Goal: Task Accomplishment & Management: Manage account settings

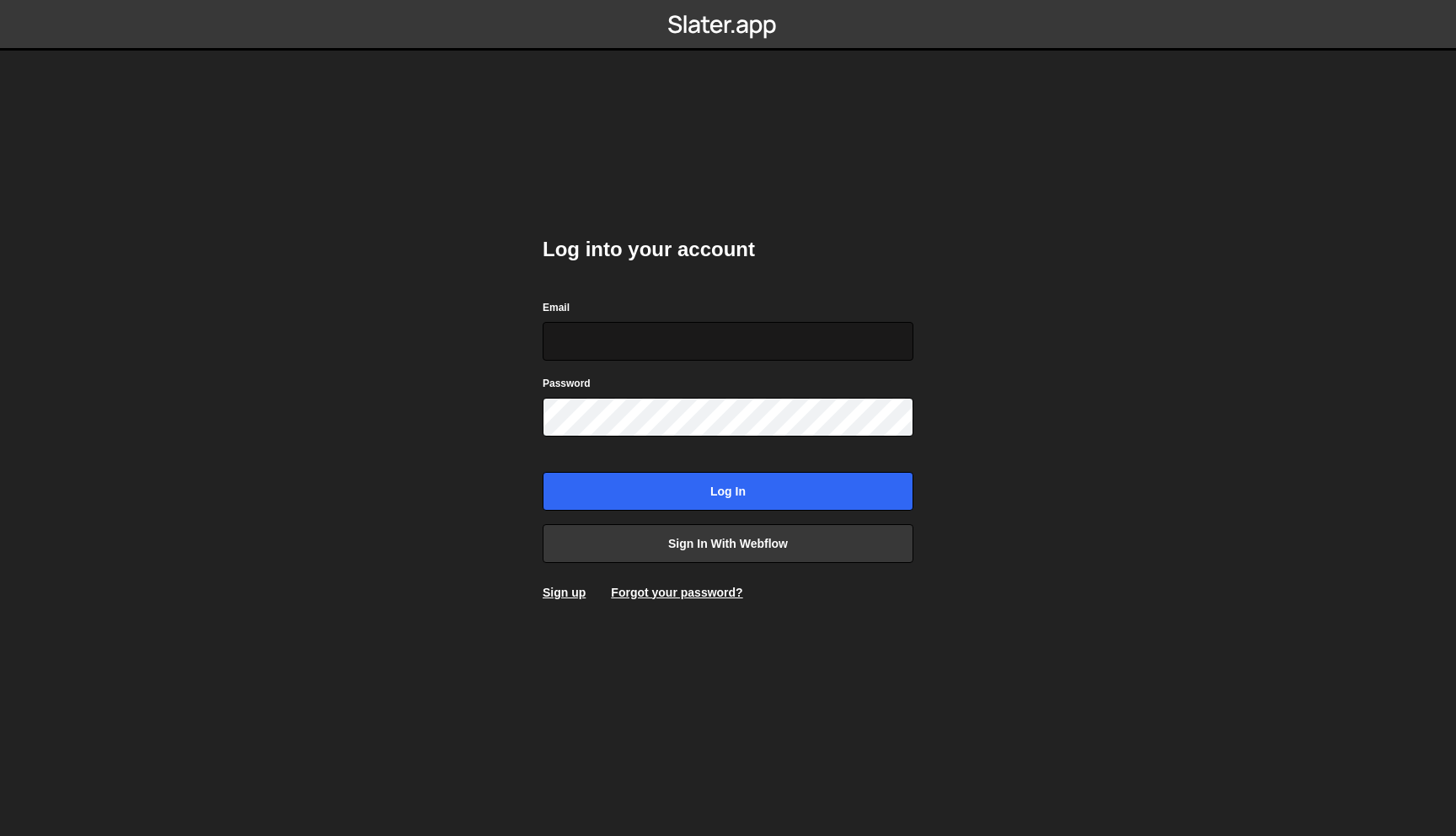
click at [740, 353] on input "Email" at bounding box center [728, 341] width 371 height 39
click at [740, 547] on link "Sign in with Webflow" at bounding box center [728, 543] width 371 height 39
click at [722, 342] on input "Email" at bounding box center [728, 341] width 371 height 39
click at [723, 542] on link "Sign in with Webflow" at bounding box center [728, 543] width 371 height 39
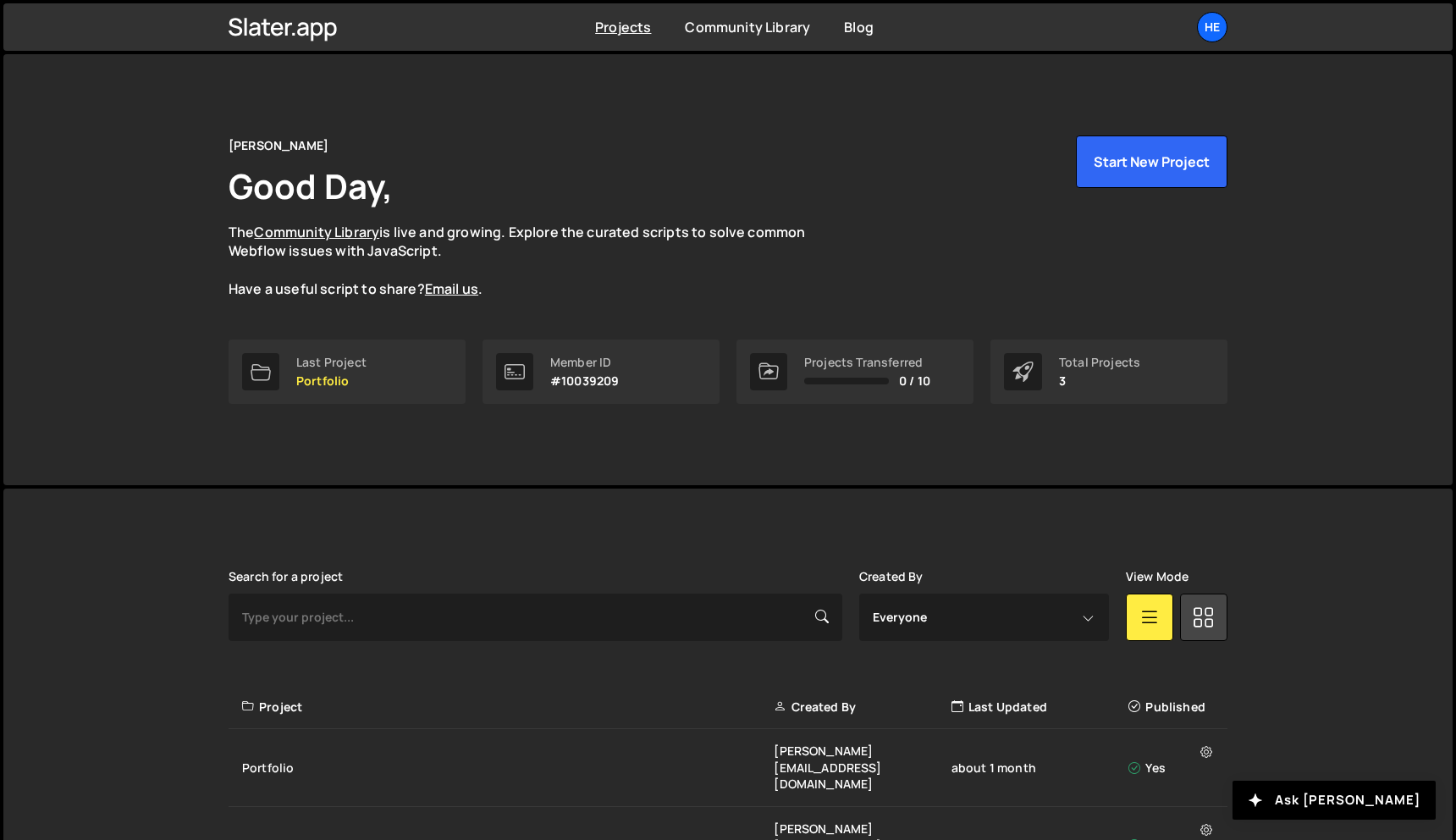
scroll to position [107, 0]
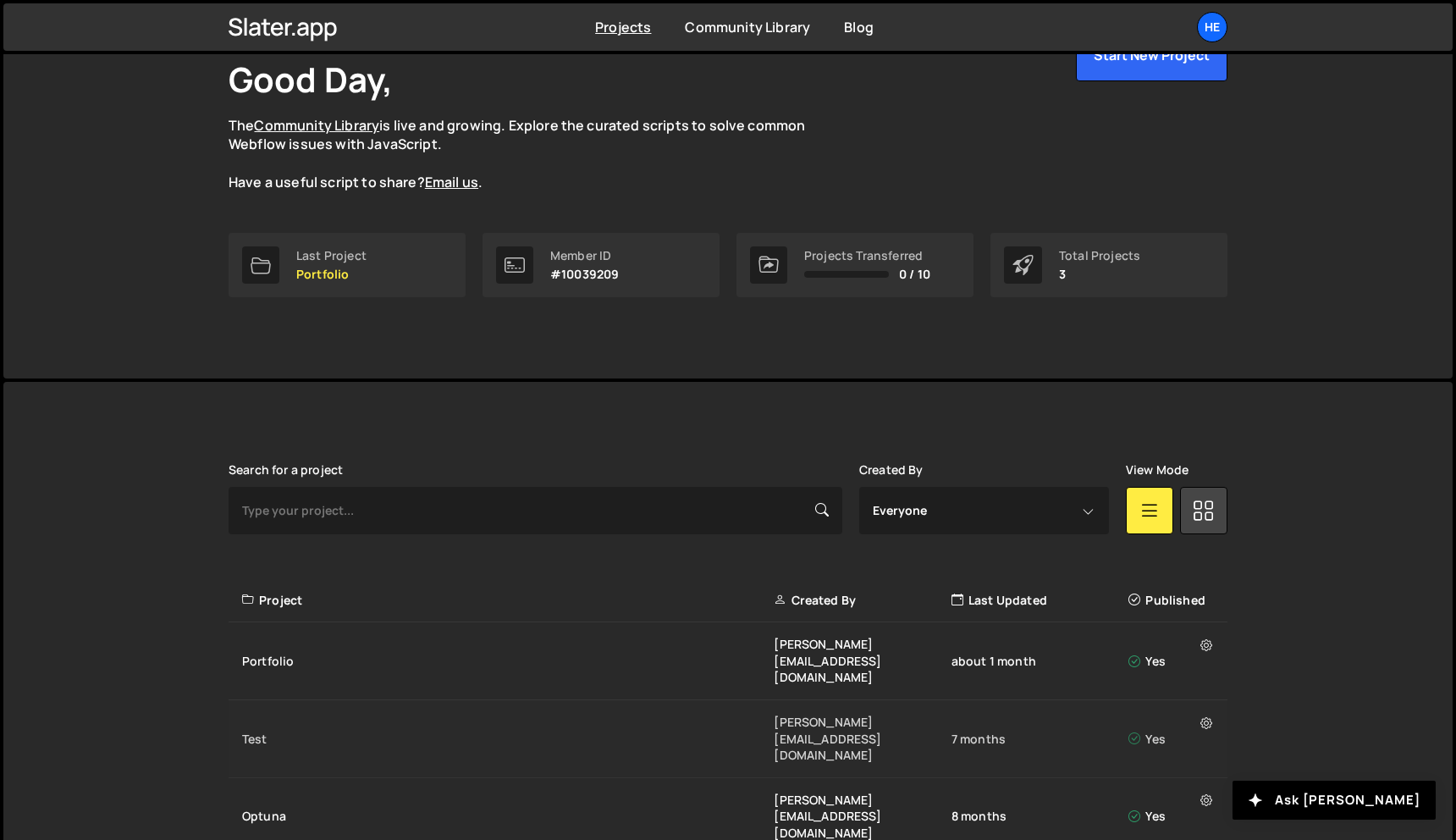
click at [693, 730] on div "Test" at bounding box center [508, 739] width 531 height 17
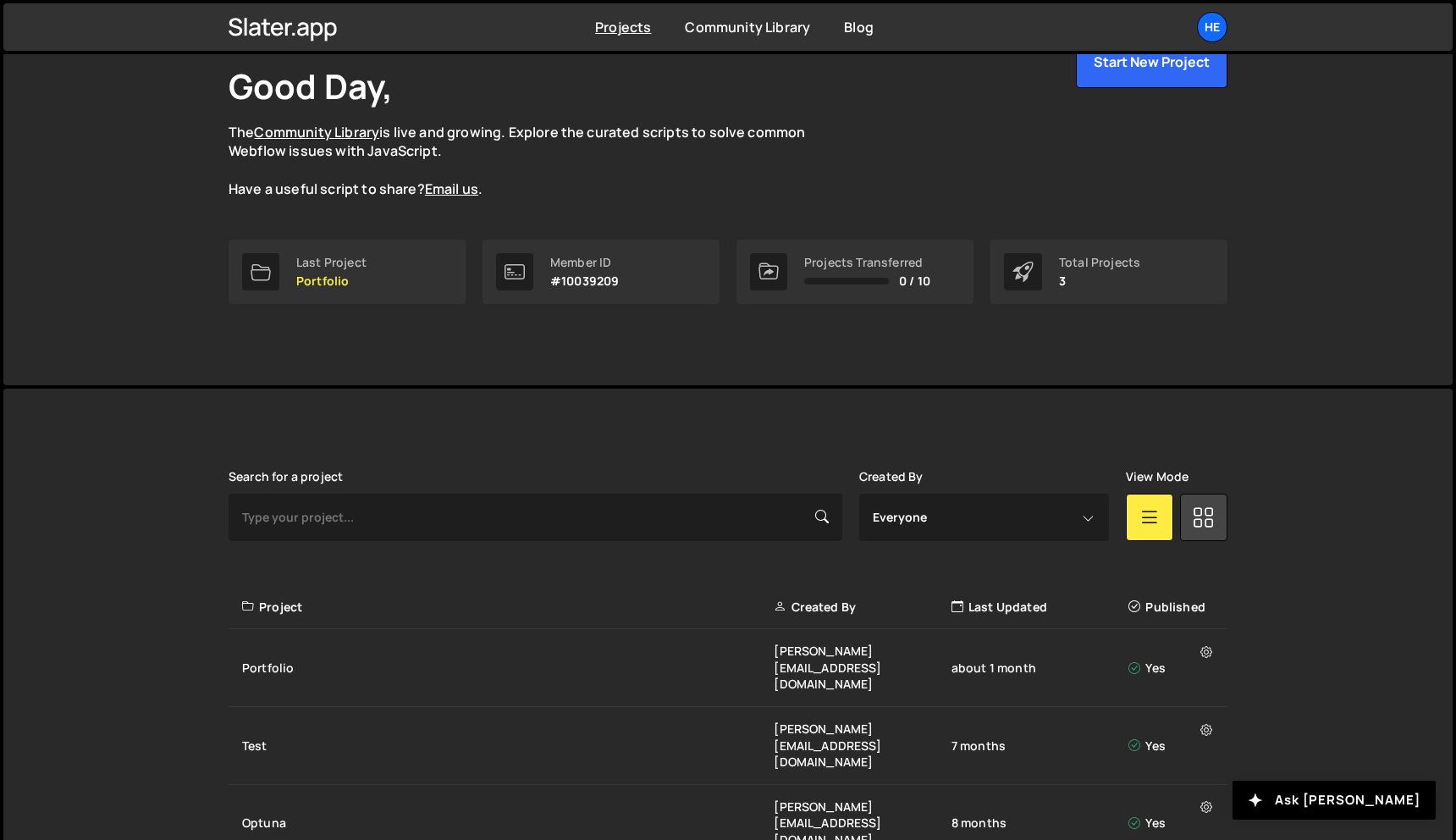
scroll to position [107, 0]
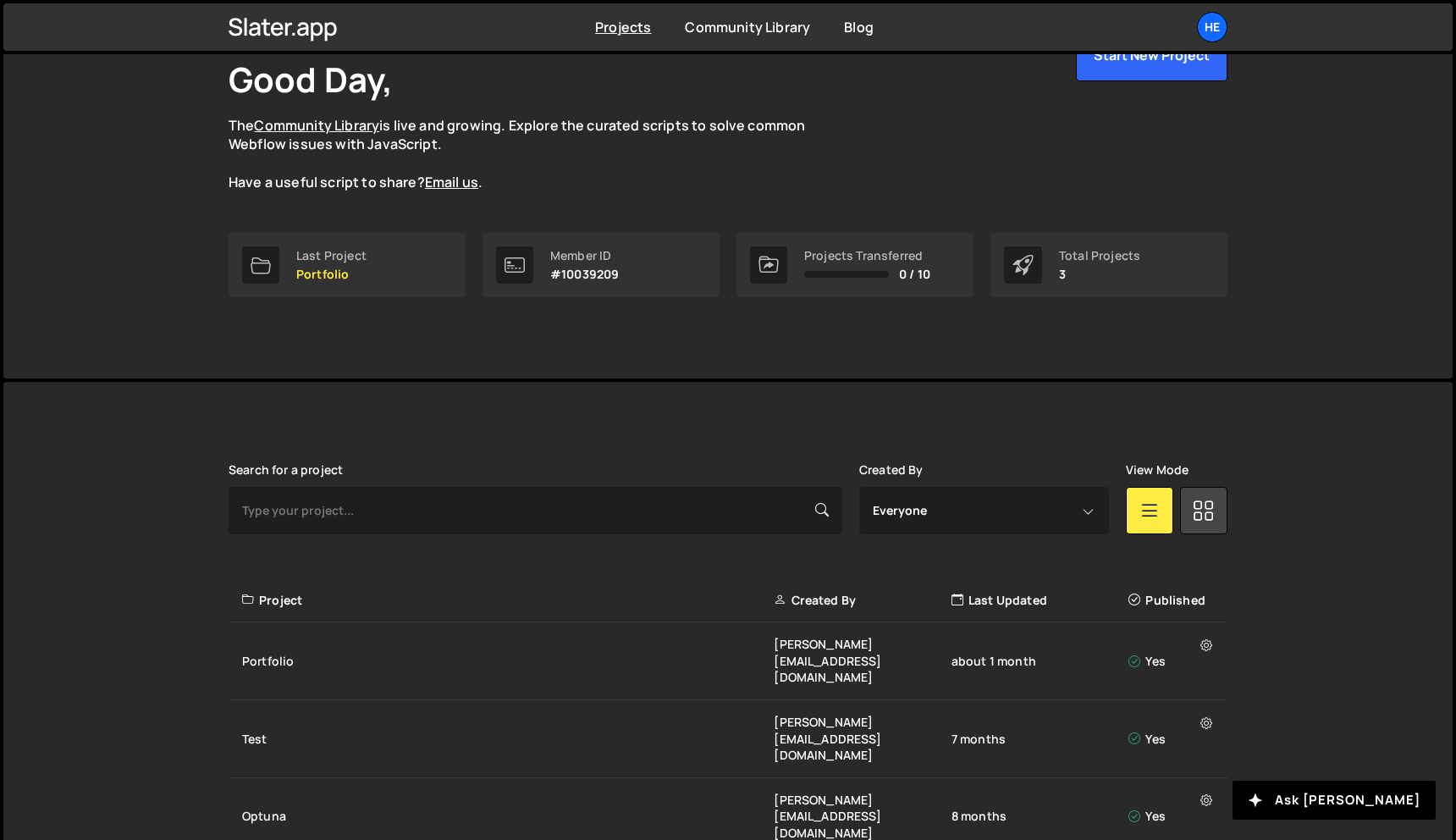
click at [1304, 234] on div "Henrik Good Day, The Community Library is live and growing. Explore the curated…" at bounding box center [728, 163] width 1449 height 431
click at [626, 653] on div "Portfolio" at bounding box center [508, 661] width 531 height 17
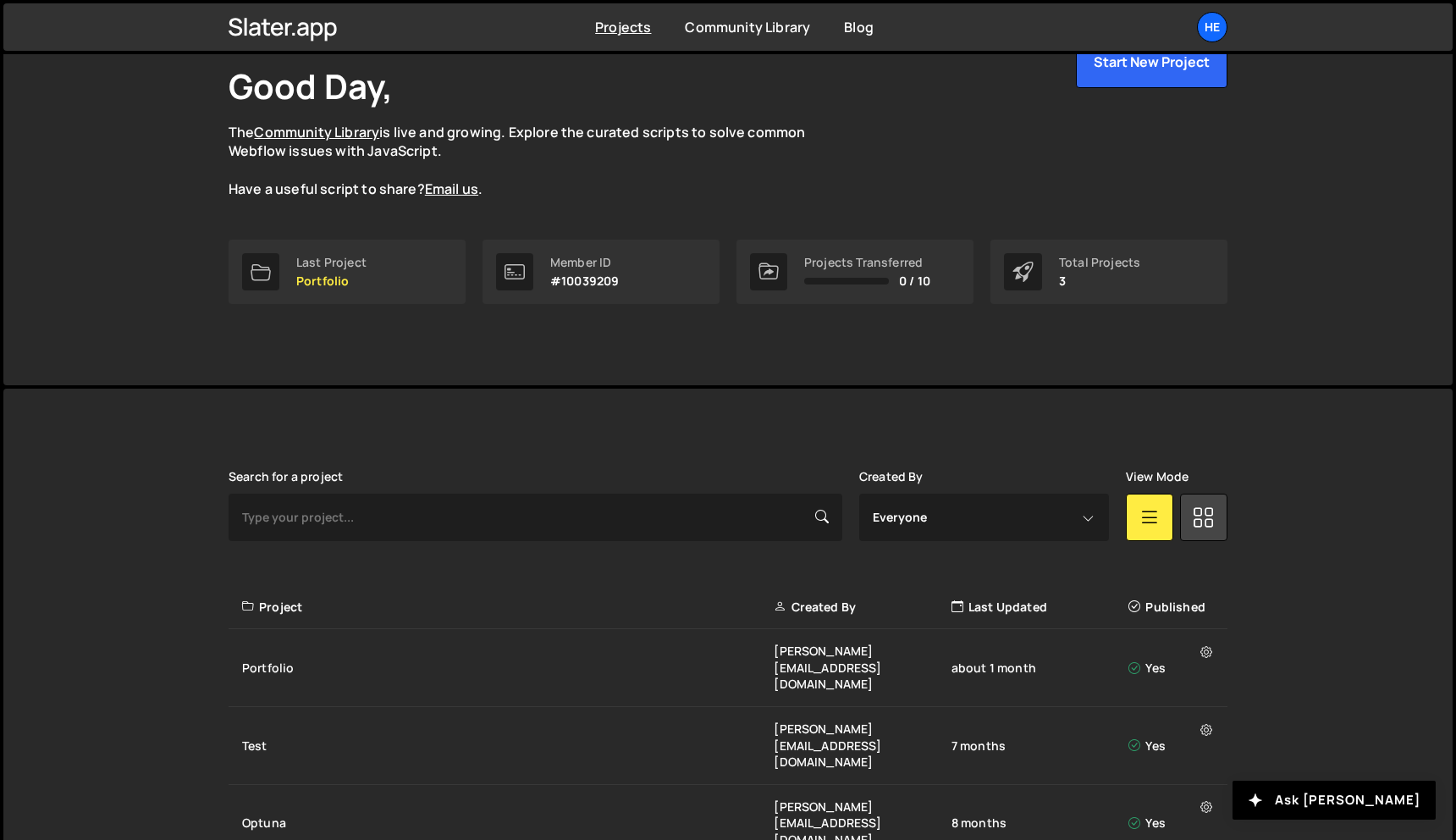
scroll to position [107, 0]
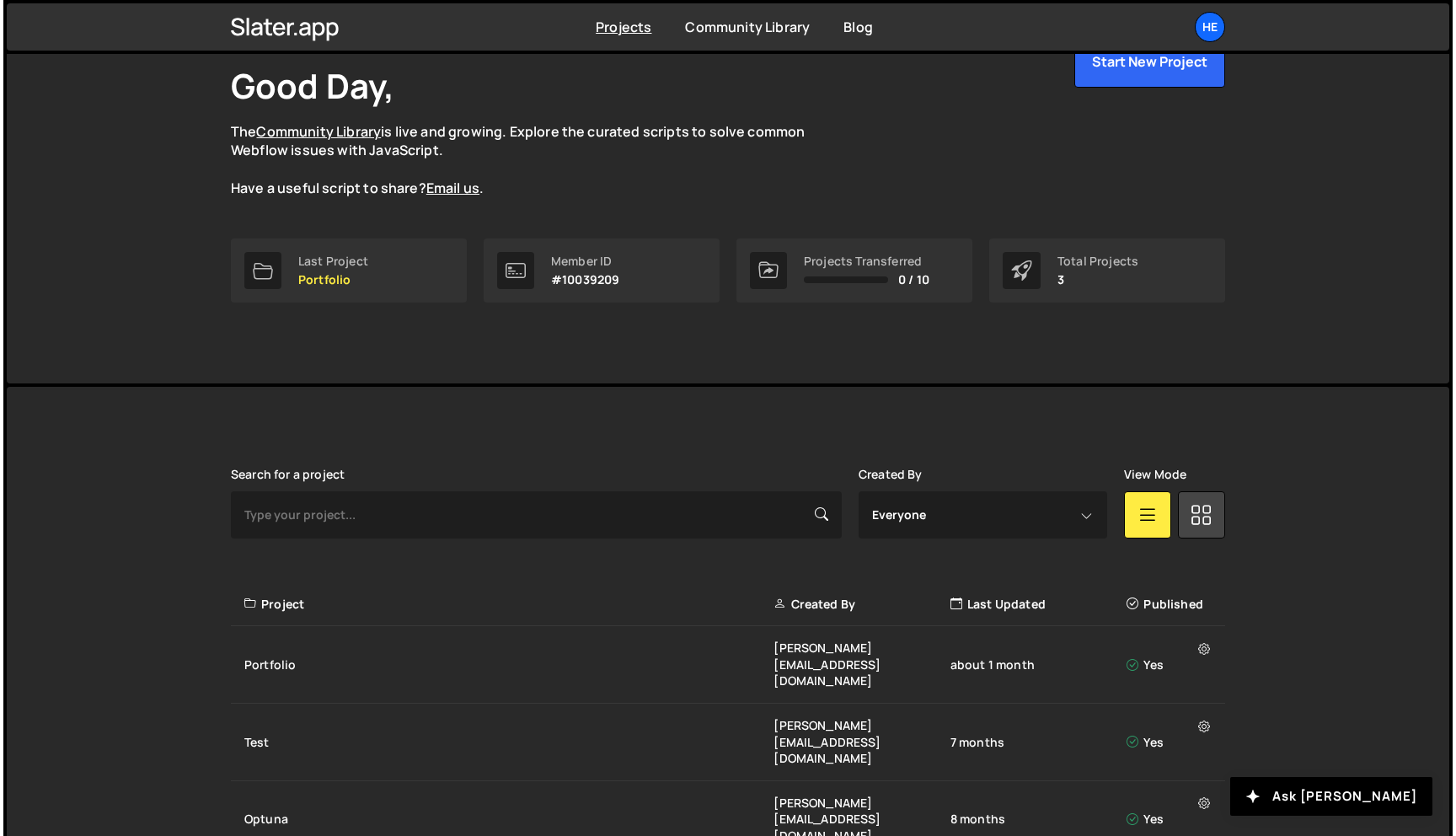
scroll to position [106, 0]
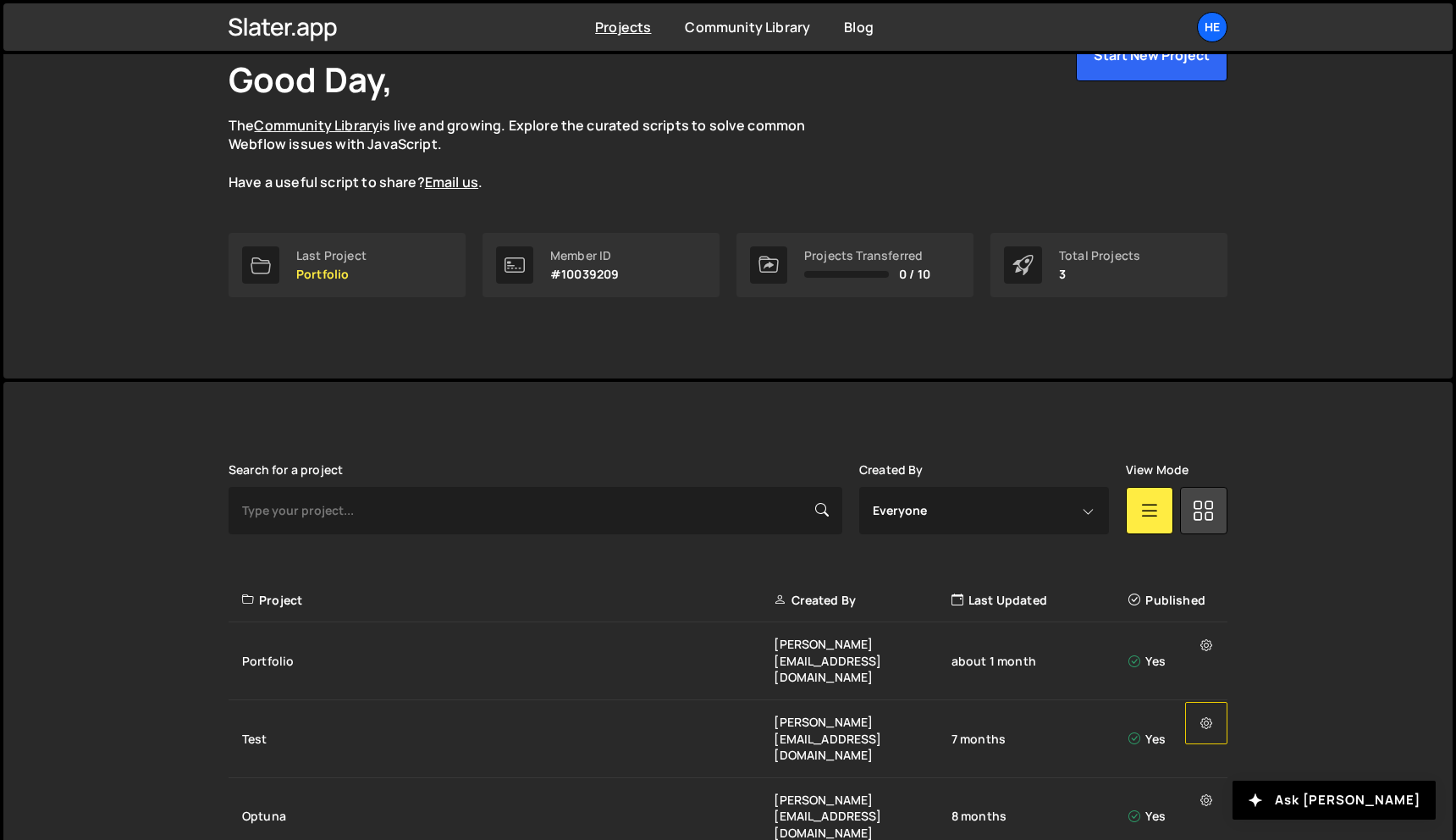
click at [1214, 702] on button at bounding box center [1206, 723] width 42 height 42
click at [1234, 826] on link "Delete Project" at bounding box center [1286, 840] width 202 height 27
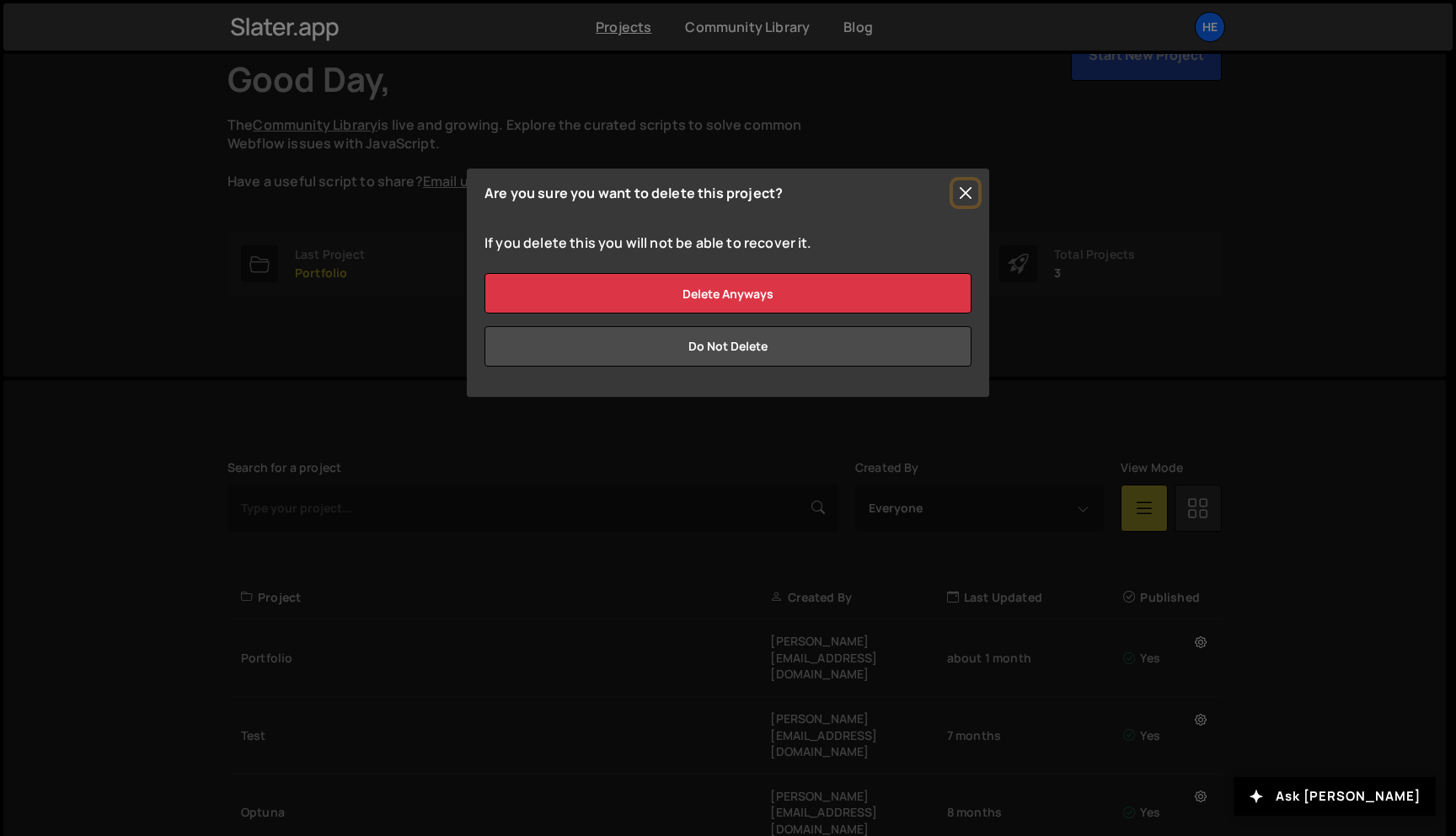
click at [962, 196] on button "Close" at bounding box center [966, 193] width 25 height 25
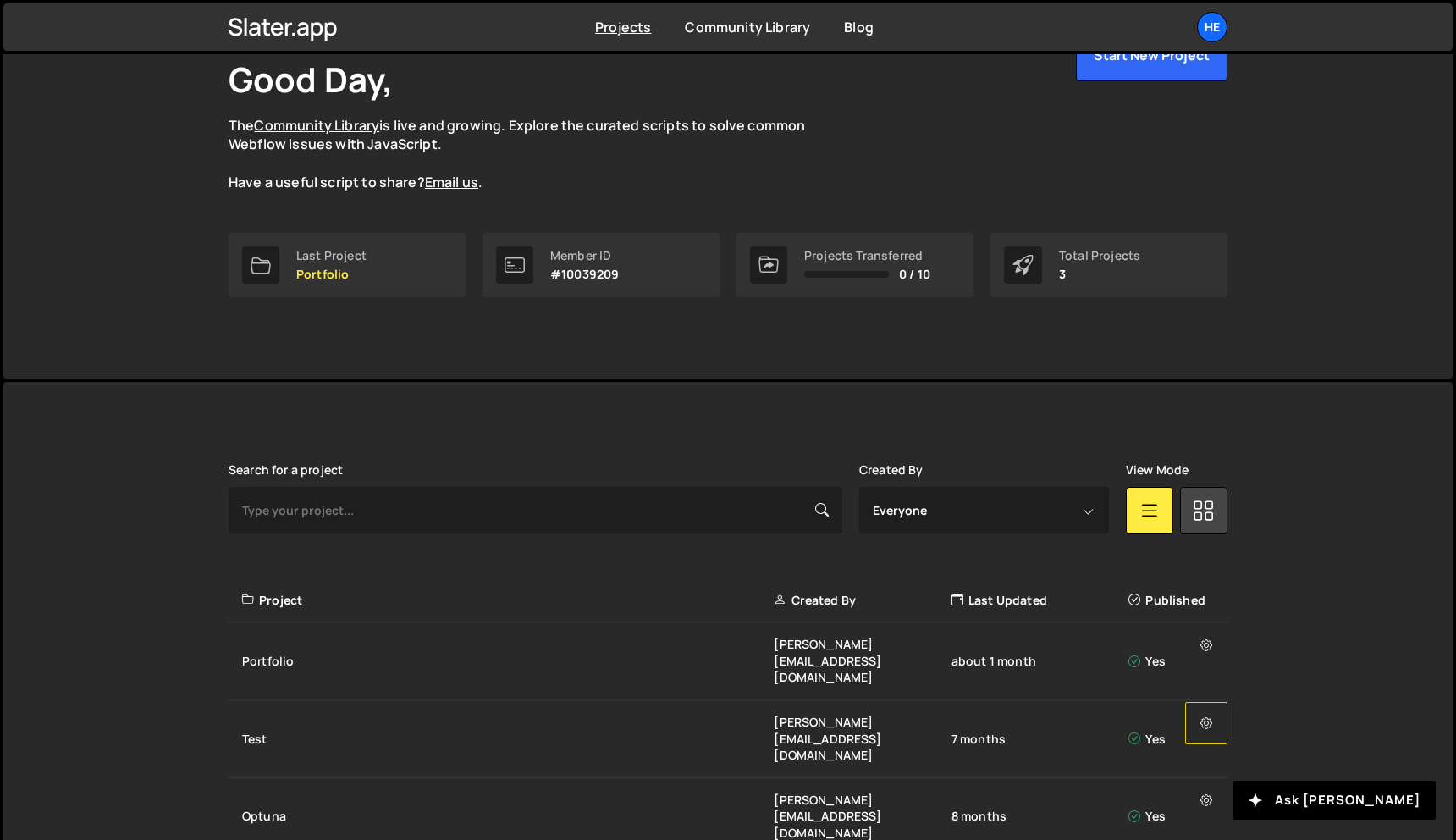
click at [1210, 715] on icon at bounding box center [1206, 723] width 12 height 17
click at [1231, 826] on link "Delete Project" at bounding box center [1286, 840] width 202 height 27
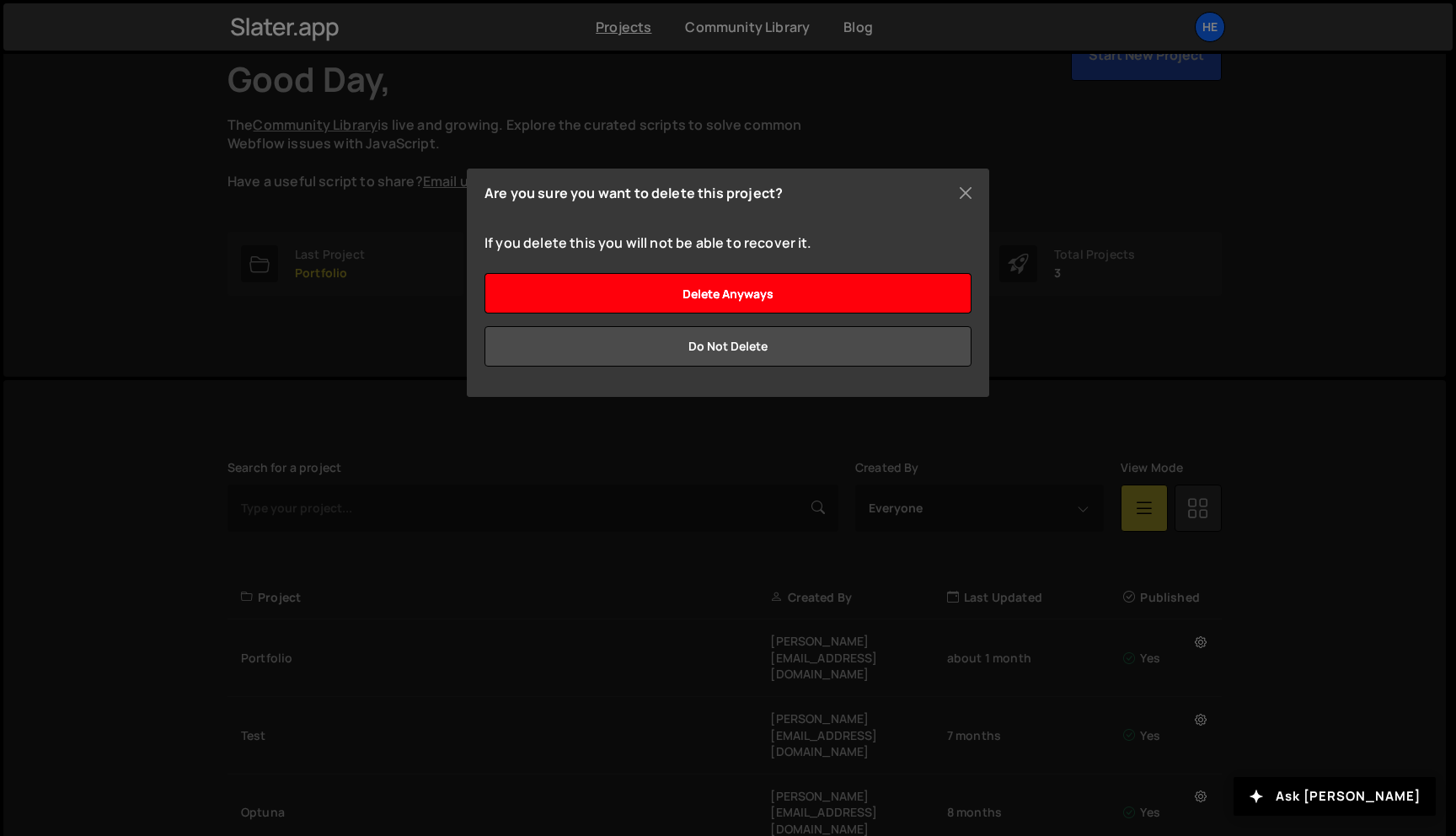
click at [797, 284] on input "Delete anyways" at bounding box center [728, 293] width 487 height 41
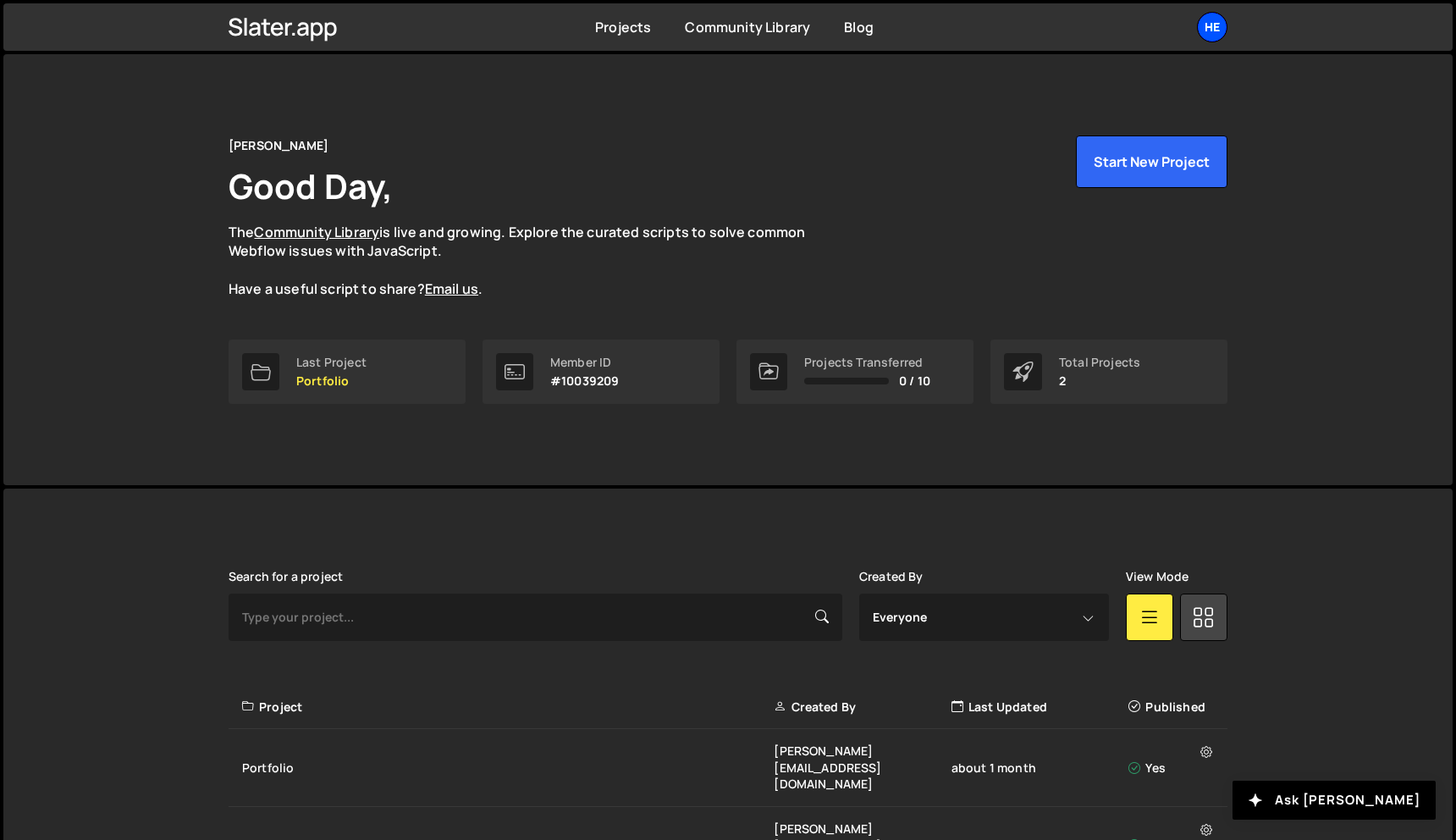
click at [1217, 37] on div "He" at bounding box center [1211, 26] width 30 height 30
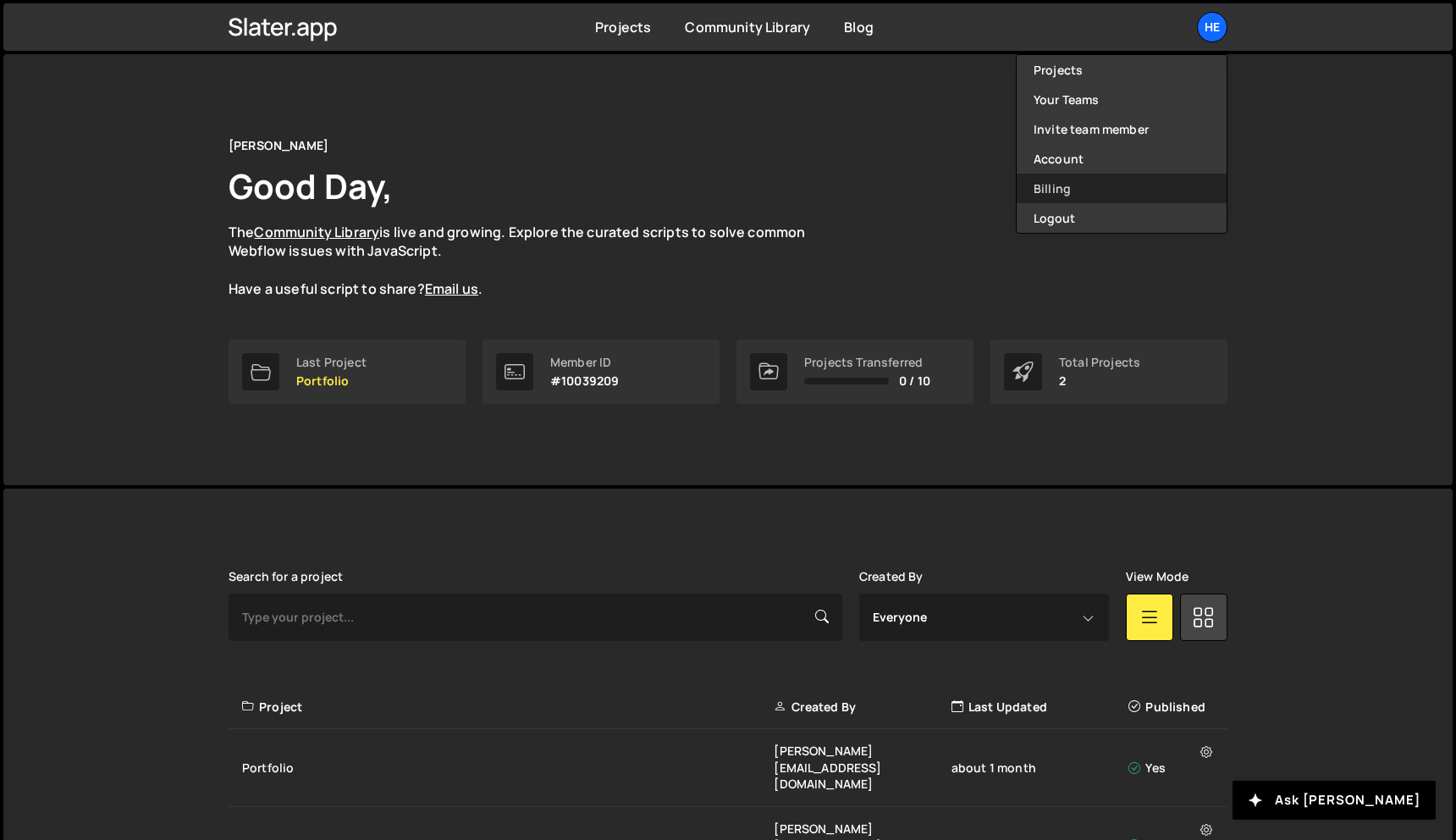
click at [1074, 193] on link "Billing" at bounding box center [1122, 188] width 210 height 29
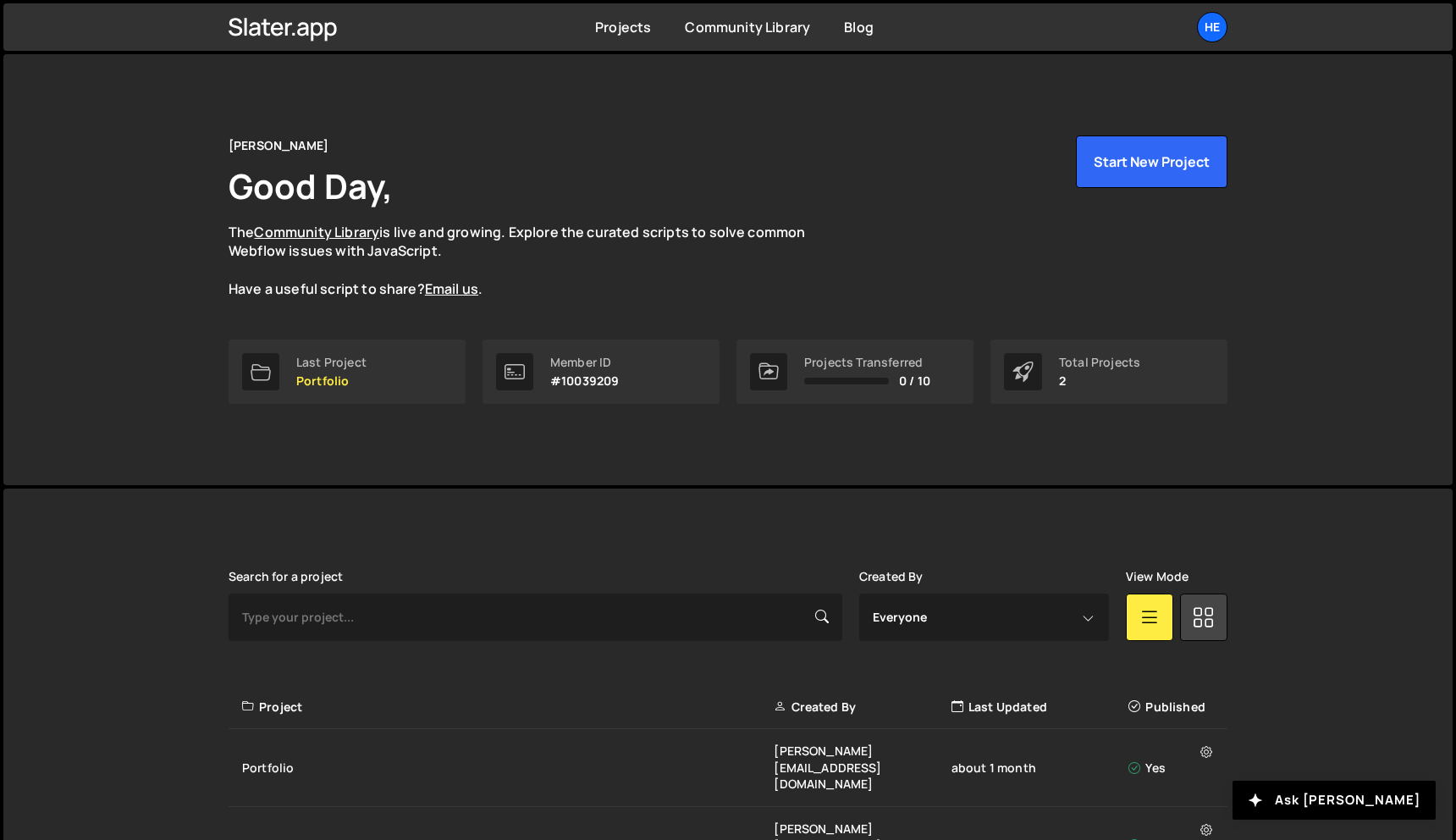
click at [1283, 252] on div "[PERSON_NAME] Good Day, The Community Library is live and growing. Explore the …" at bounding box center [728, 269] width 1449 height 431
